Goal: Task Accomplishment & Management: Complete application form

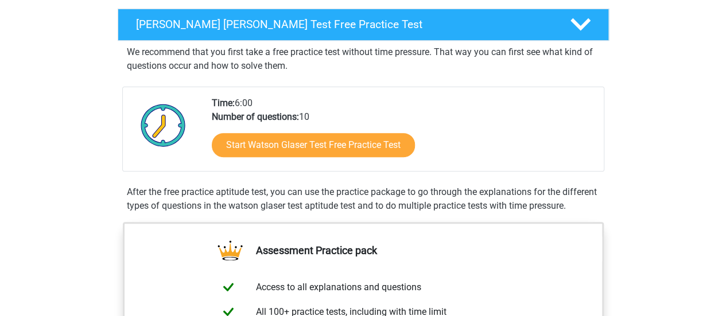
scroll to position [180, 0]
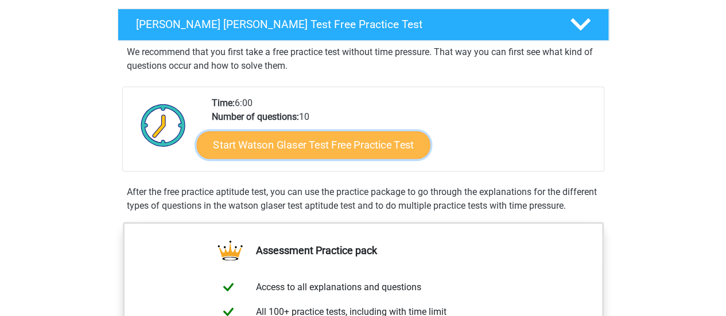
click at [358, 146] on link "Start Watson Glaser Test Free Practice Test" at bounding box center [313, 145] width 234 height 28
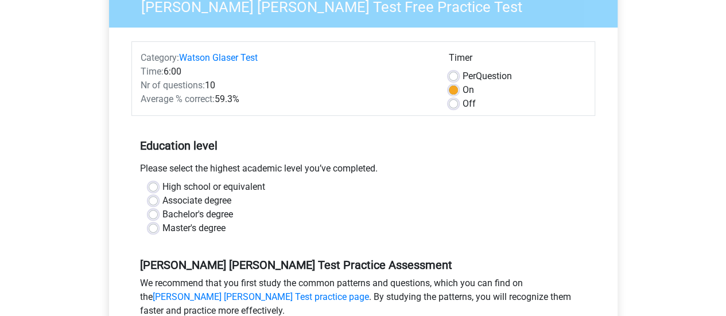
scroll to position [111, 0]
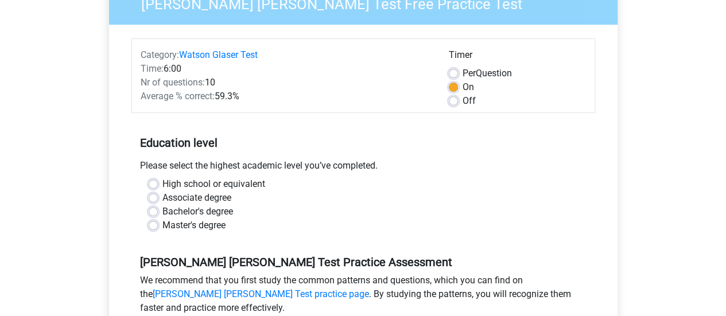
click at [162, 187] on label "High school or equivalent" at bounding box center [213, 184] width 103 height 14
click at [153, 187] on input "High school or equivalent" at bounding box center [153, 182] width 9 height 11
radio input "true"
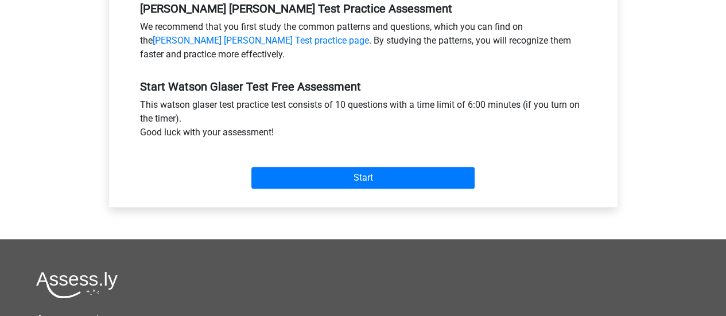
scroll to position [366, 0]
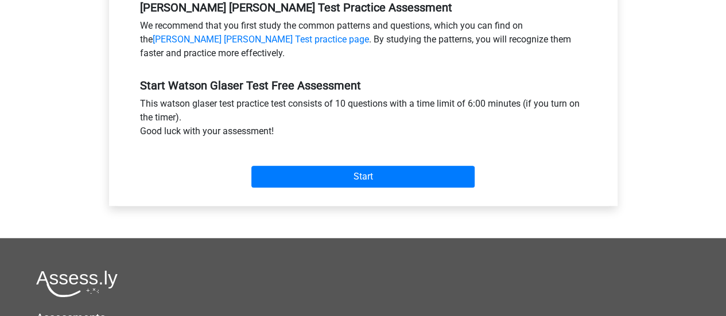
click at [353, 188] on div "Start" at bounding box center [363, 167] width 464 height 49
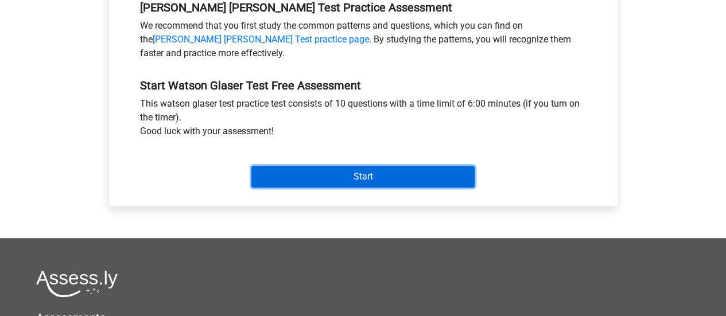
click at [361, 180] on input "Start" at bounding box center [362, 177] width 223 height 22
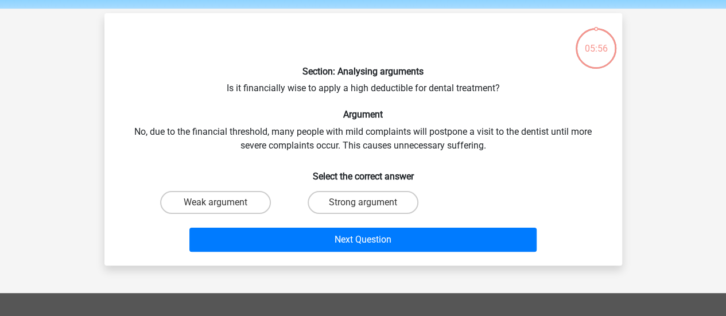
scroll to position [42, 0]
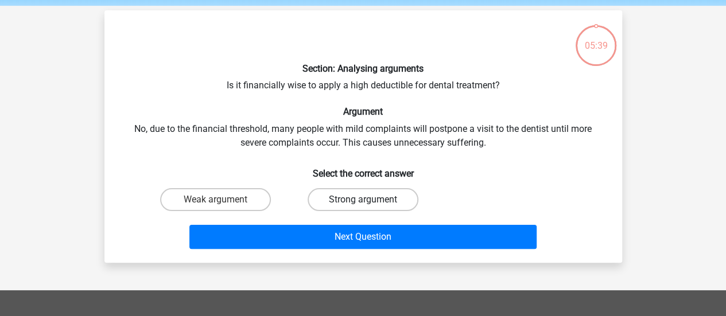
click at [382, 191] on label "Strong argument" at bounding box center [363, 199] width 111 height 23
click at [370, 200] on input "Strong argument" at bounding box center [366, 203] width 7 height 7
radio input "true"
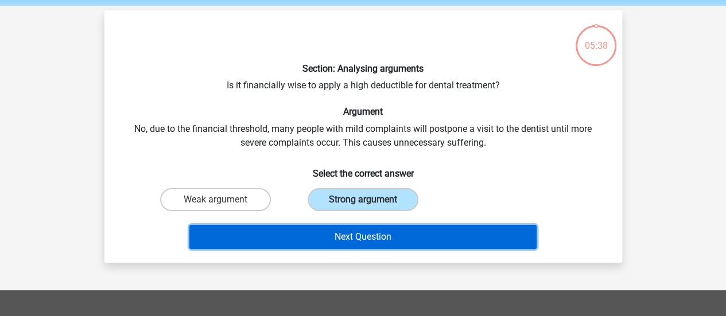
click at [376, 230] on button "Next Question" at bounding box center [362, 237] width 347 height 24
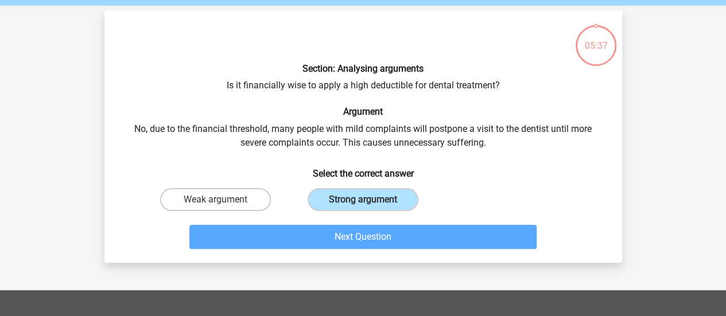
scroll to position [53, 0]
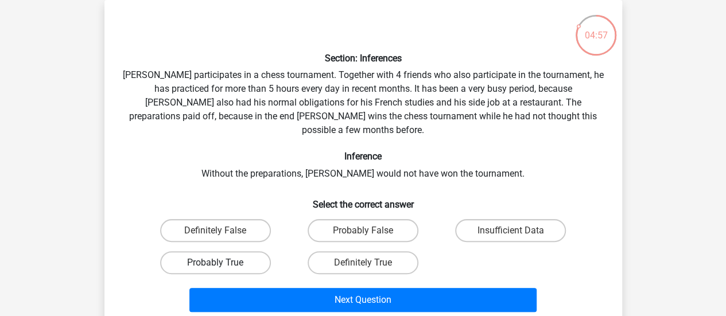
click at [230, 254] on label "Probably True" at bounding box center [215, 262] width 111 height 23
click at [223, 263] on input "Probably True" at bounding box center [218, 266] width 7 height 7
radio input "true"
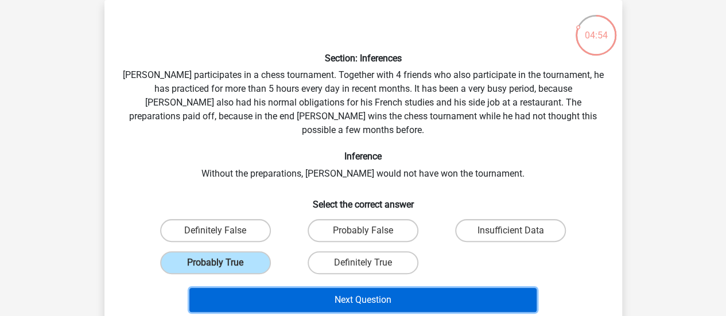
click at [361, 288] on button "Next Question" at bounding box center [362, 300] width 347 height 24
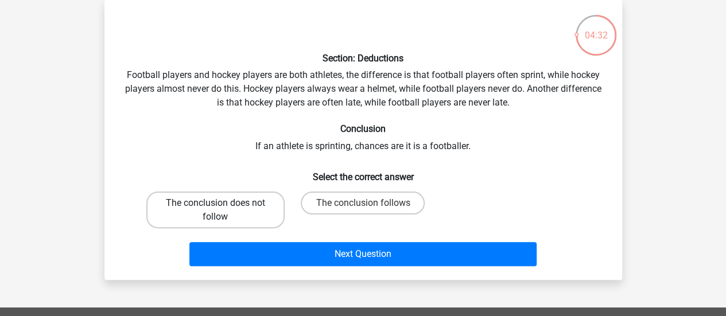
click at [249, 212] on label "The conclusion does not follow" at bounding box center [215, 210] width 138 height 37
click at [223, 211] on input "The conclusion does not follow" at bounding box center [218, 206] width 7 height 7
radio input "true"
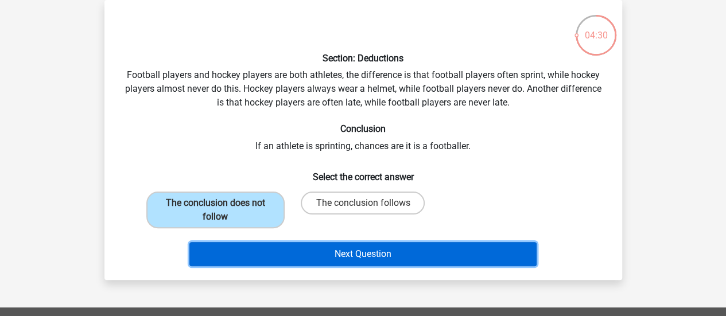
click at [347, 252] on button "Next Question" at bounding box center [362, 254] width 347 height 24
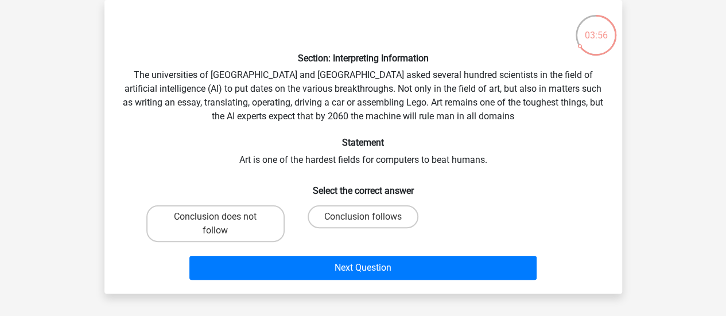
click at [366, 223] on input "Conclusion follows" at bounding box center [366, 220] width 7 height 7
radio input "true"
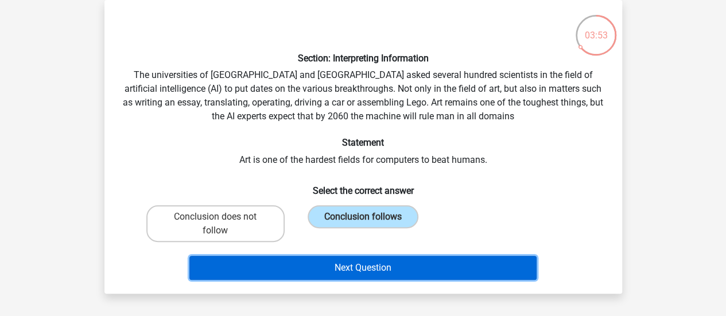
click at [361, 258] on button "Next Question" at bounding box center [362, 268] width 347 height 24
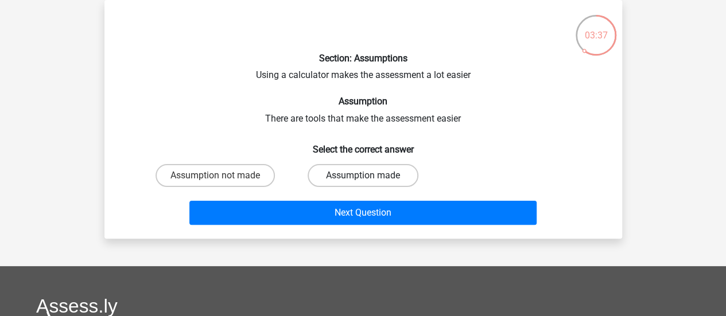
click at [373, 181] on label "Assumption made" at bounding box center [363, 175] width 111 height 23
click at [370, 181] on input "Assumption made" at bounding box center [366, 179] width 7 height 7
radio input "true"
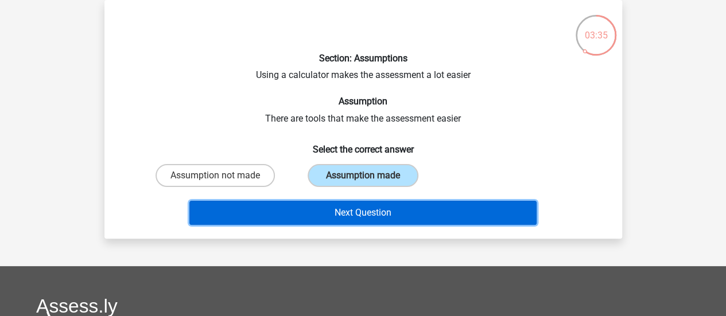
click at [370, 206] on button "Next Question" at bounding box center [362, 213] width 347 height 24
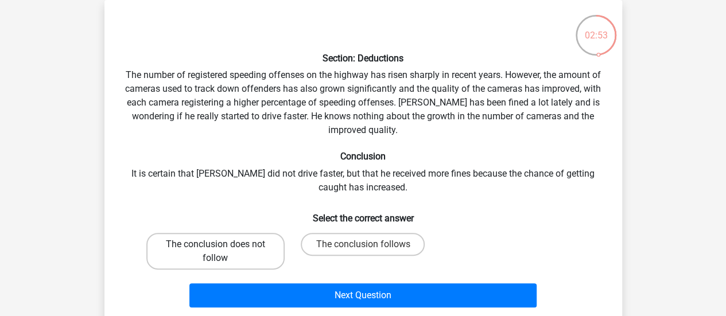
click at [226, 253] on label "The conclusion does not follow" at bounding box center [215, 251] width 138 height 37
click at [223, 252] on input "The conclusion does not follow" at bounding box center [218, 248] width 7 height 7
radio input "true"
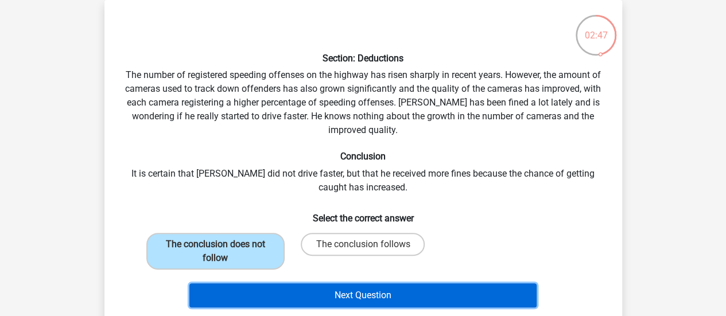
click at [362, 293] on button "Next Question" at bounding box center [362, 296] width 347 height 24
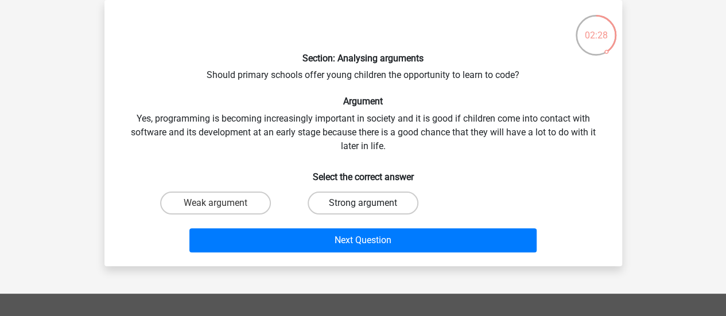
click at [373, 203] on label "Strong argument" at bounding box center [363, 203] width 111 height 23
click at [370, 203] on input "Strong argument" at bounding box center [366, 206] width 7 height 7
radio input "true"
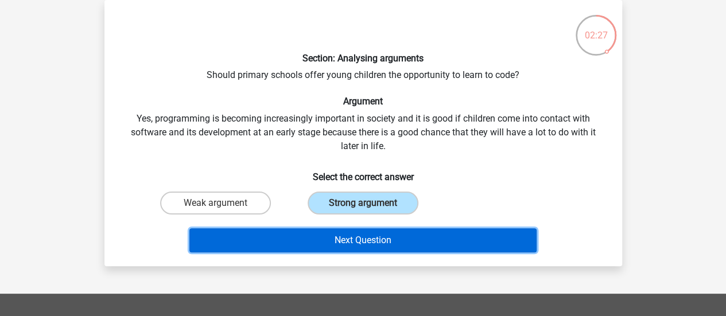
click at [357, 236] on button "Next Question" at bounding box center [362, 241] width 347 height 24
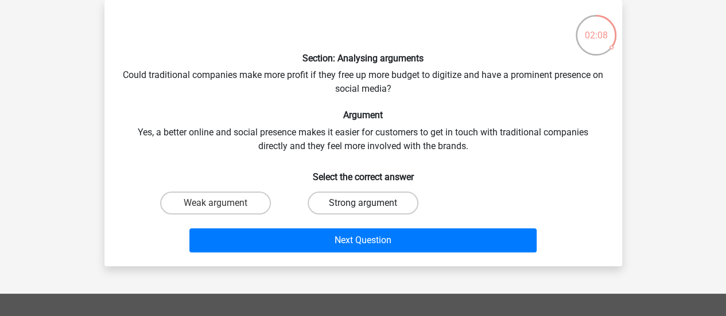
click at [357, 206] on label "Strong argument" at bounding box center [363, 203] width 111 height 23
click at [363, 206] on input "Strong argument" at bounding box center [366, 206] width 7 height 7
radio input "true"
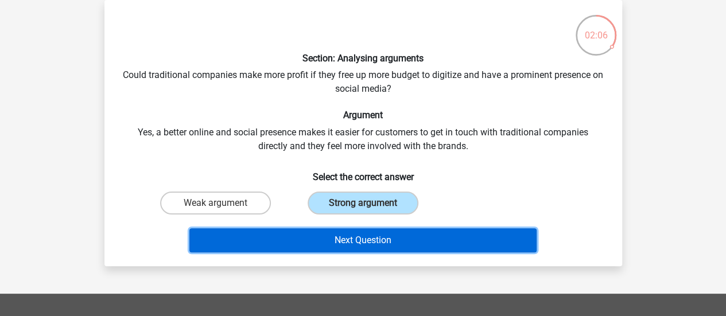
click at [357, 234] on button "Next Question" at bounding box center [362, 241] width 347 height 24
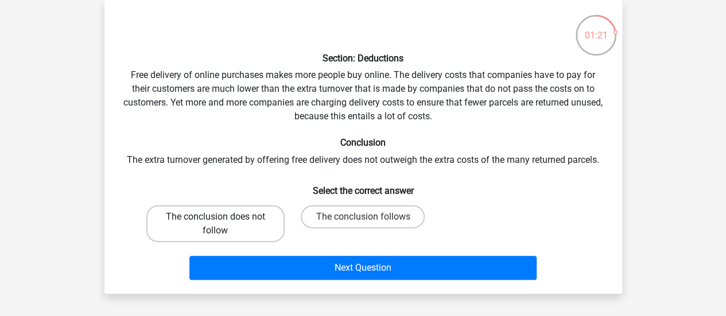
click at [245, 222] on label "The conclusion does not follow" at bounding box center [215, 224] width 138 height 37
click at [223, 222] on input "The conclusion does not follow" at bounding box center [218, 220] width 7 height 7
radio input "true"
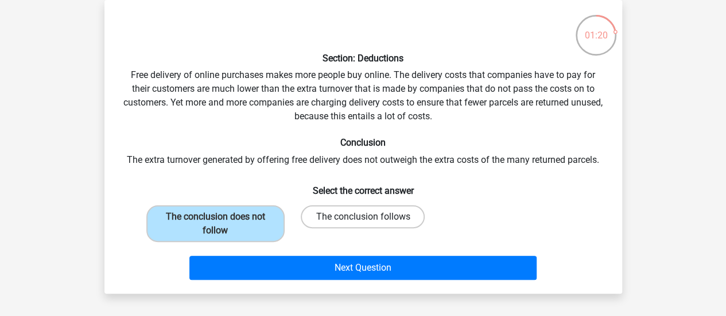
click at [360, 214] on label "The conclusion follows" at bounding box center [363, 217] width 124 height 23
click at [363, 217] on input "The conclusion follows" at bounding box center [366, 220] width 7 height 7
radio input "true"
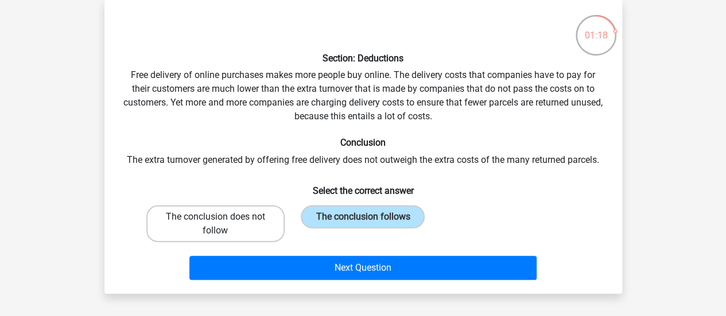
click at [268, 224] on label "The conclusion does not follow" at bounding box center [215, 224] width 138 height 37
click at [223, 224] on input "The conclusion does not follow" at bounding box center [218, 220] width 7 height 7
radio input "true"
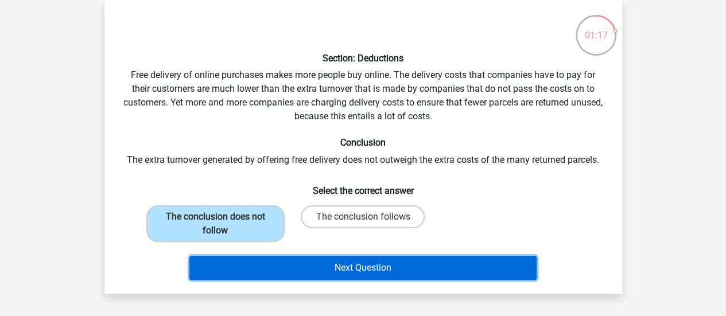
click at [318, 263] on button "Next Question" at bounding box center [362, 268] width 347 height 24
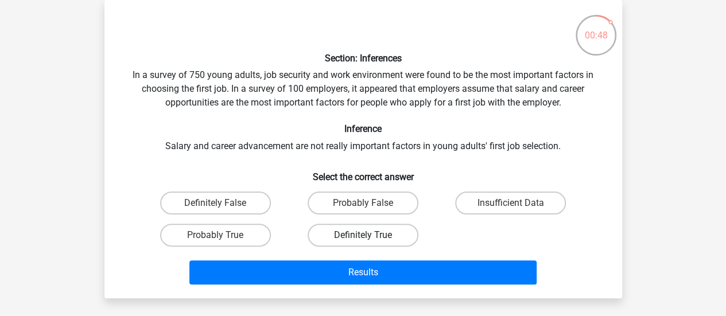
click at [354, 230] on label "Definitely True" at bounding box center [363, 235] width 111 height 23
click at [363, 235] on input "Definitely True" at bounding box center [366, 238] width 7 height 7
radio input "true"
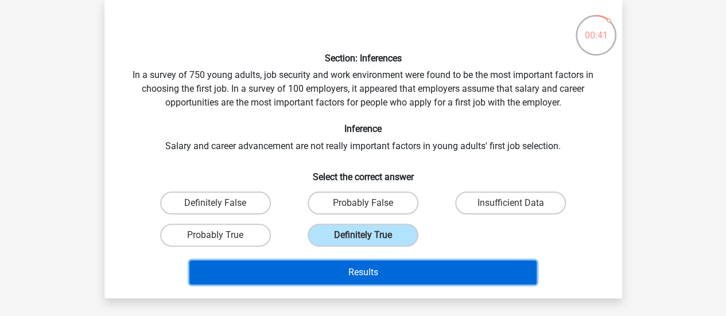
click at [353, 269] on button "Results" at bounding box center [362, 273] width 347 height 24
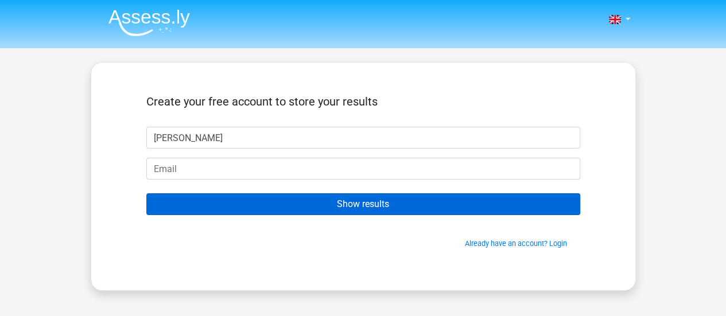
type input "[PERSON_NAME]"
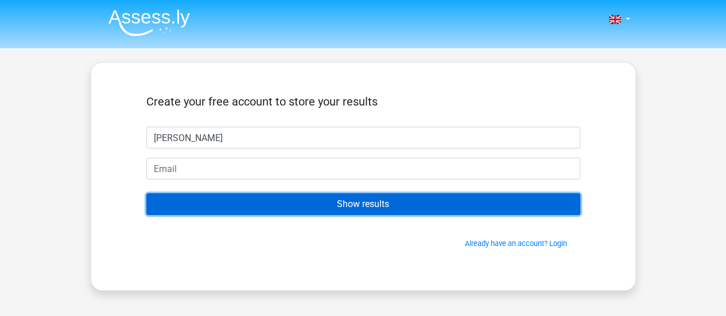
click at [374, 209] on input "Show results" at bounding box center [363, 205] width 434 height 22
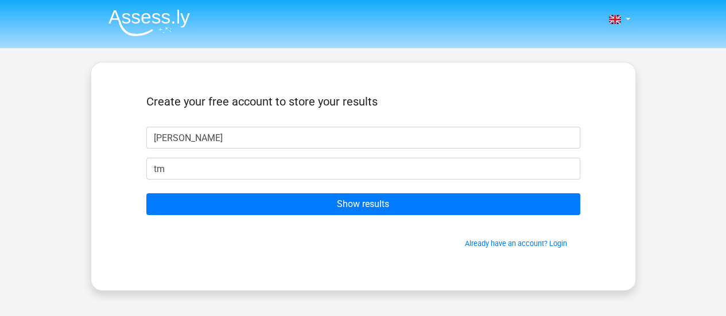
click at [245, 262] on div "Create your free account to store your results robles martina tm Show results A…" at bounding box center [363, 176] width 489 height 173
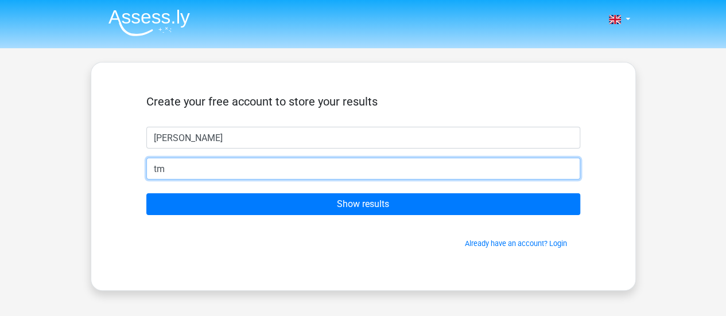
click at [207, 172] on input "tm" at bounding box center [363, 169] width 434 height 22
type input "tm.selbor@gmail.com"
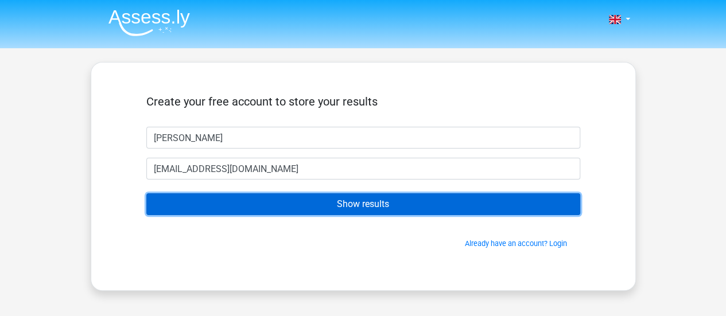
click at [268, 205] on input "Show results" at bounding box center [363, 205] width 434 height 22
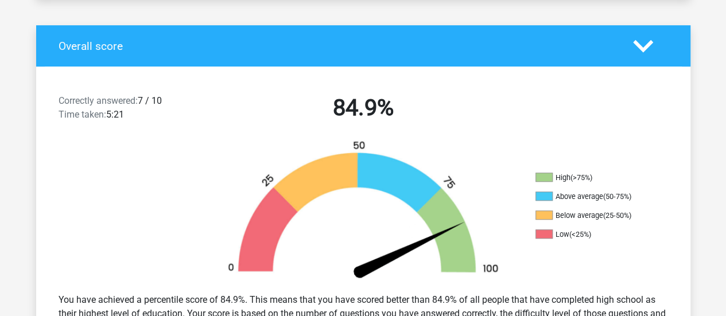
scroll to position [216, 0]
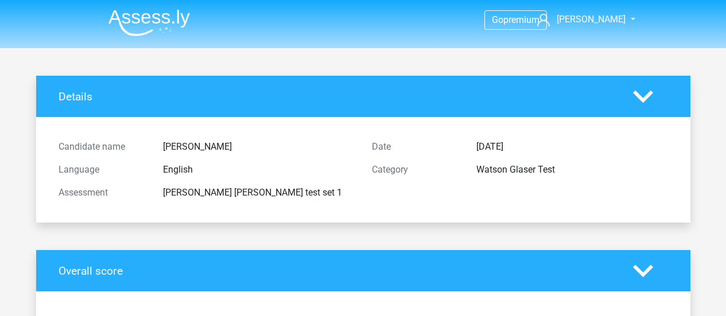
scroll to position [216, 0]
